Goal: Task Accomplishment & Management: Use online tool/utility

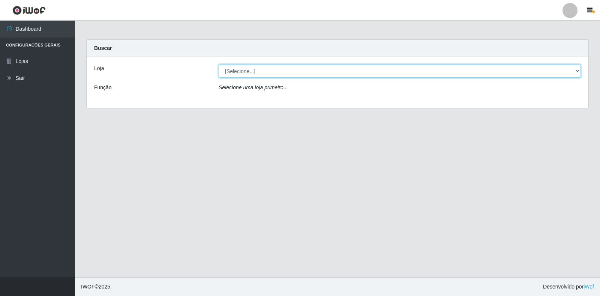
click at [346, 71] on select "[Selecione...] Extrabom - Loja 18 Goiabeiras" at bounding box center [400, 71] width 362 height 13
select select "501"
click at [219, 65] on select "[Selecione...] Extrabom - Loja 18 Goiabeiras" at bounding box center [400, 71] width 362 height 13
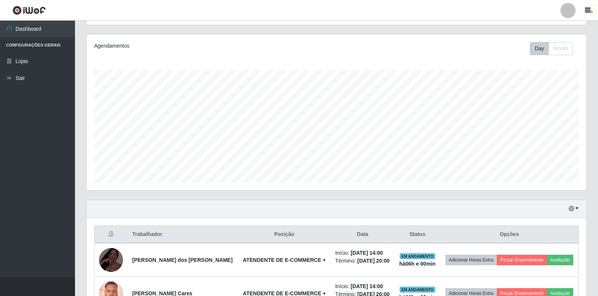
scroll to position [135, 0]
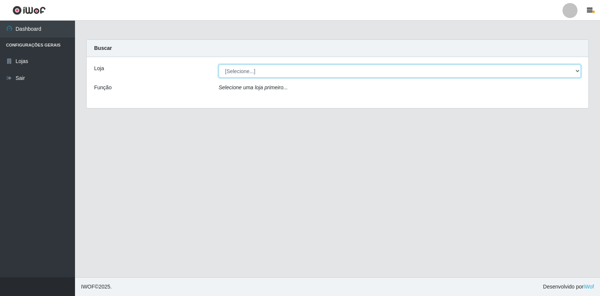
click at [337, 73] on select "[Selecione...] Extrabom - Loja 18 Goiabeiras" at bounding box center [400, 71] width 362 height 13
select select "501"
click at [219, 65] on select "[Selecione...] Extrabom - Loja 18 Goiabeiras" at bounding box center [400, 71] width 362 height 13
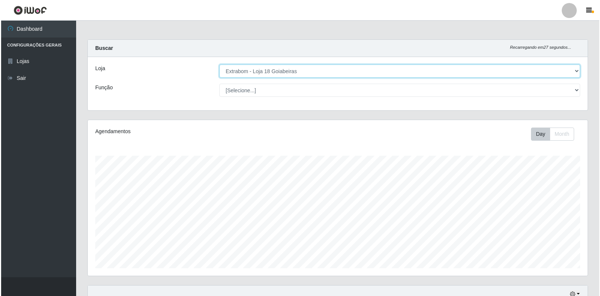
scroll to position [135, 0]
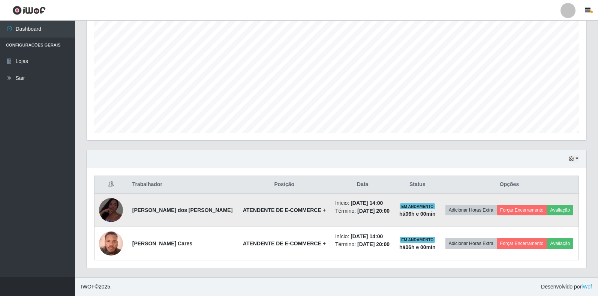
click at [500, 196] on td "Adicionar Horas Extra Forçar Encerramento Avaliação" at bounding box center [509, 210] width 138 height 34
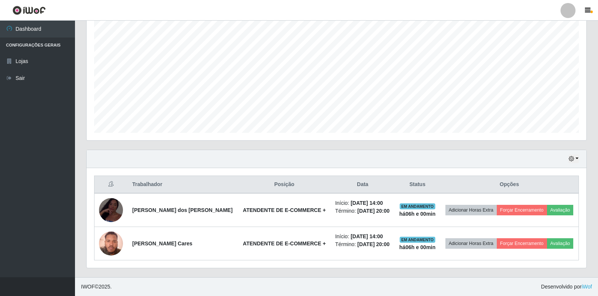
click at [524, 190] on th "Opções" at bounding box center [509, 185] width 138 height 18
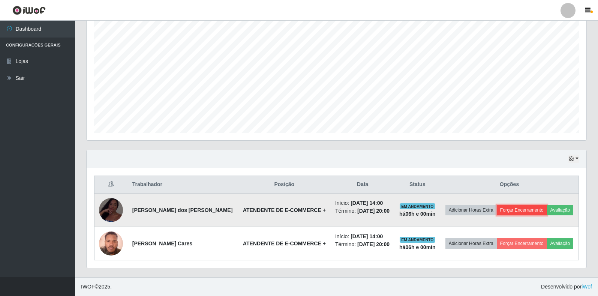
click at [526, 212] on button "Forçar Encerramento" at bounding box center [522, 210] width 50 height 11
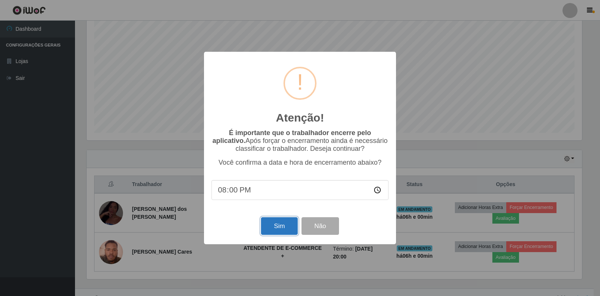
click at [272, 227] on button "Sim" at bounding box center [279, 226] width 36 height 18
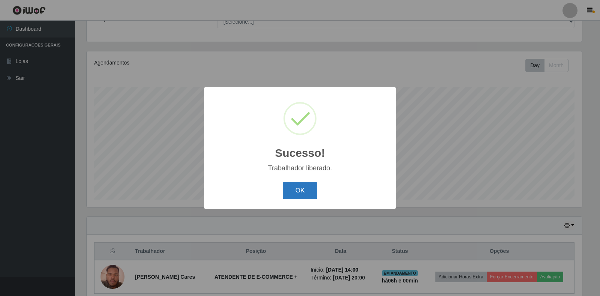
click at [284, 192] on button "OK" at bounding box center [300, 191] width 35 height 18
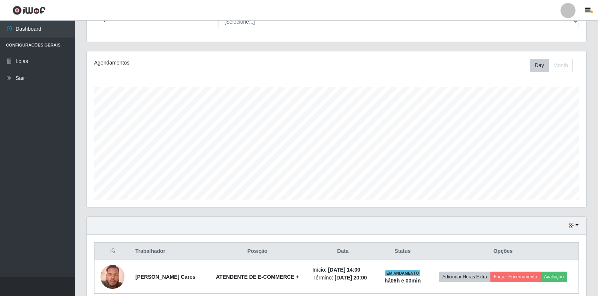
scroll to position [102, 0]
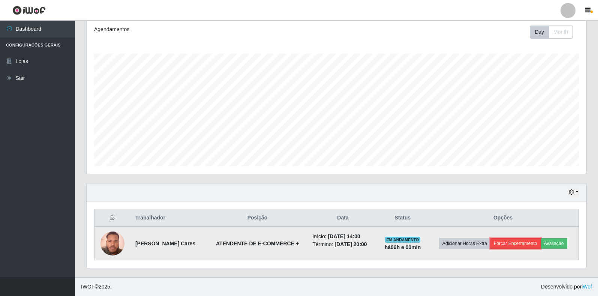
click at [504, 241] on button "Forçar Encerramento" at bounding box center [516, 243] width 50 height 11
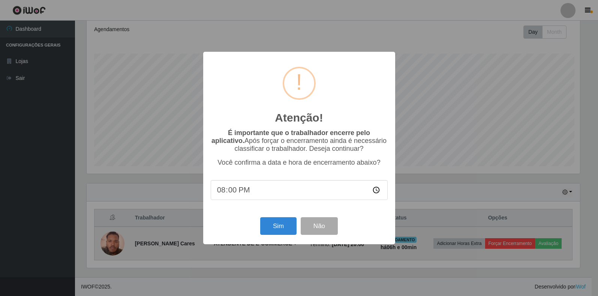
scroll to position [156, 496]
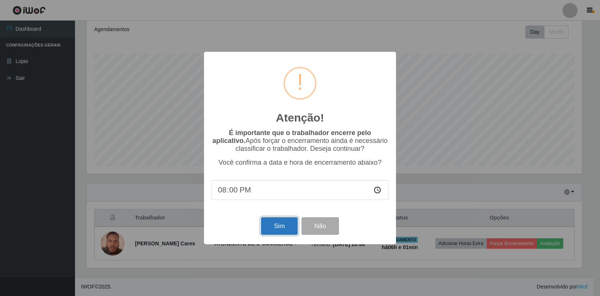
click at [279, 229] on button "Sim" at bounding box center [279, 226] width 36 height 18
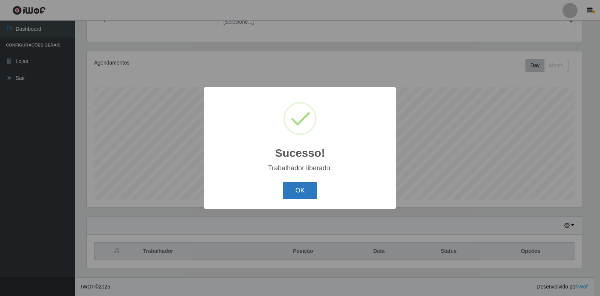
click at [290, 197] on button "OK" at bounding box center [300, 191] width 35 height 18
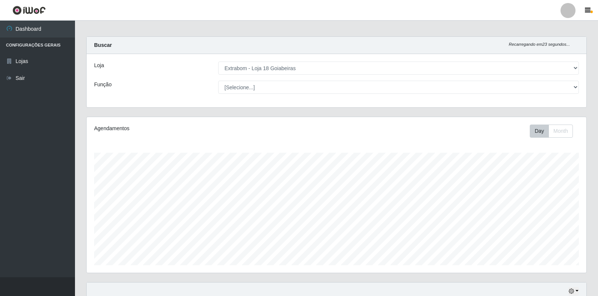
scroll to position [0, 0]
